Goal: Task Accomplishment & Management: Use online tool/utility

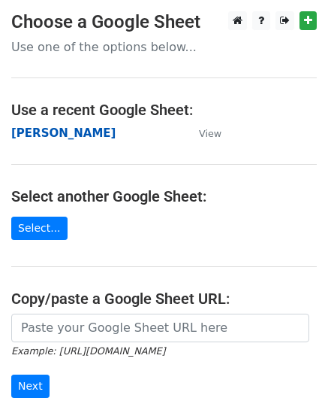
click at [65, 137] on strong "[PERSON_NAME]" at bounding box center [63, 133] width 104 height 14
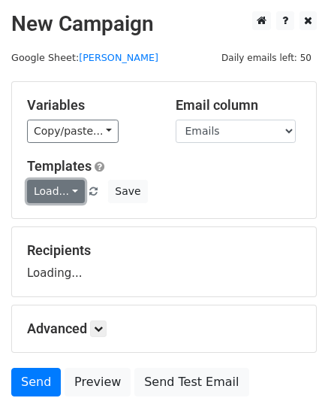
click at [66, 188] on link "Load..." at bounding box center [56, 191] width 58 height 23
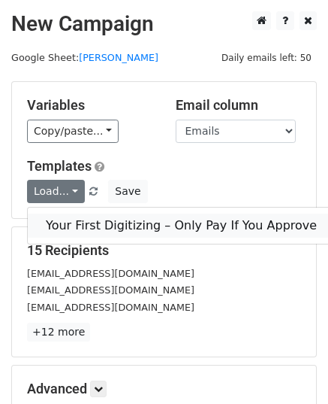
click at [95, 217] on link "Your First Digitizing – Only Pay If You Approve" at bounding box center [181, 225] width 307 height 24
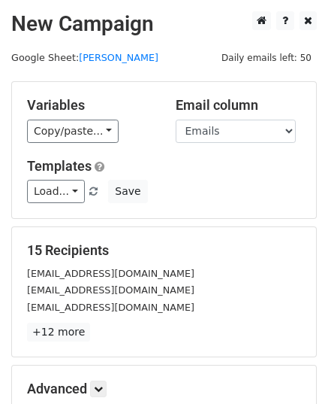
click at [74, 235] on div "15 Recipients [EMAIL_ADDRESS][DOMAIN_NAME] [EMAIL_ADDRESS][DOMAIN_NAME] [EMAIL_…" at bounding box center [164, 291] width 304 height 129
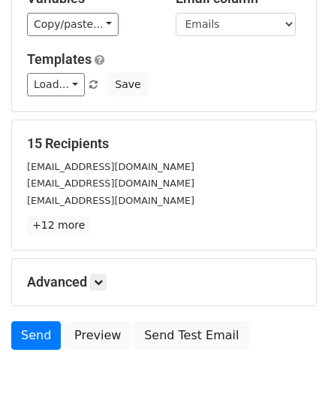
scroll to position [177, 0]
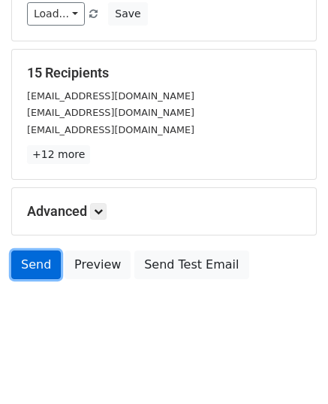
click at [35, 267] on link "Send" at bounding box center [36, 264] width 50 height 29
